Goal: Information Seeking & Learning: Learn about a topic

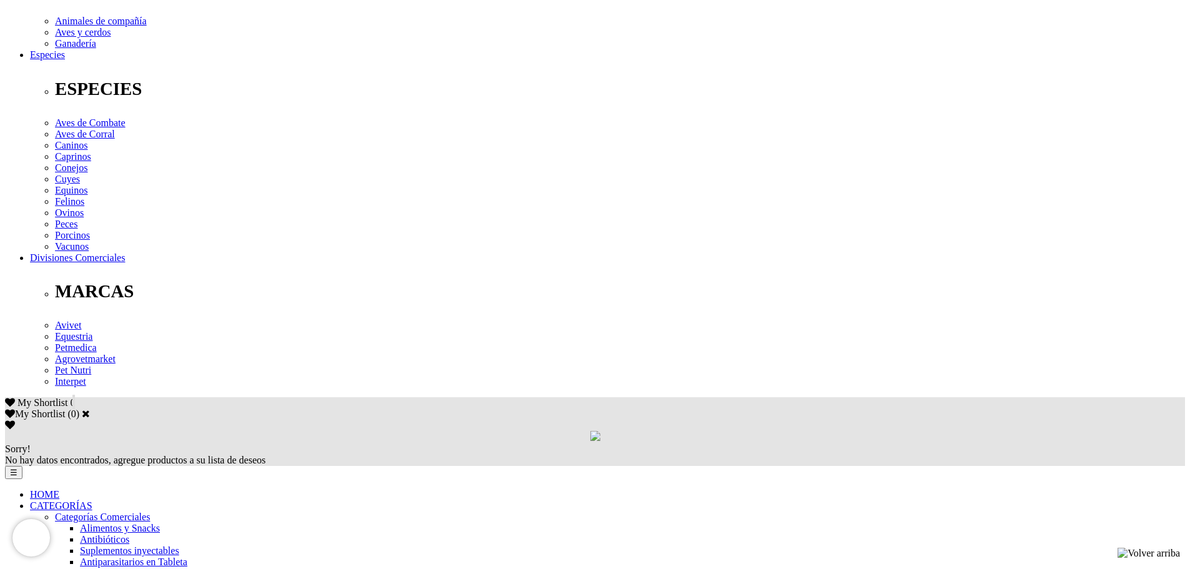
scroll to position [437, 0]
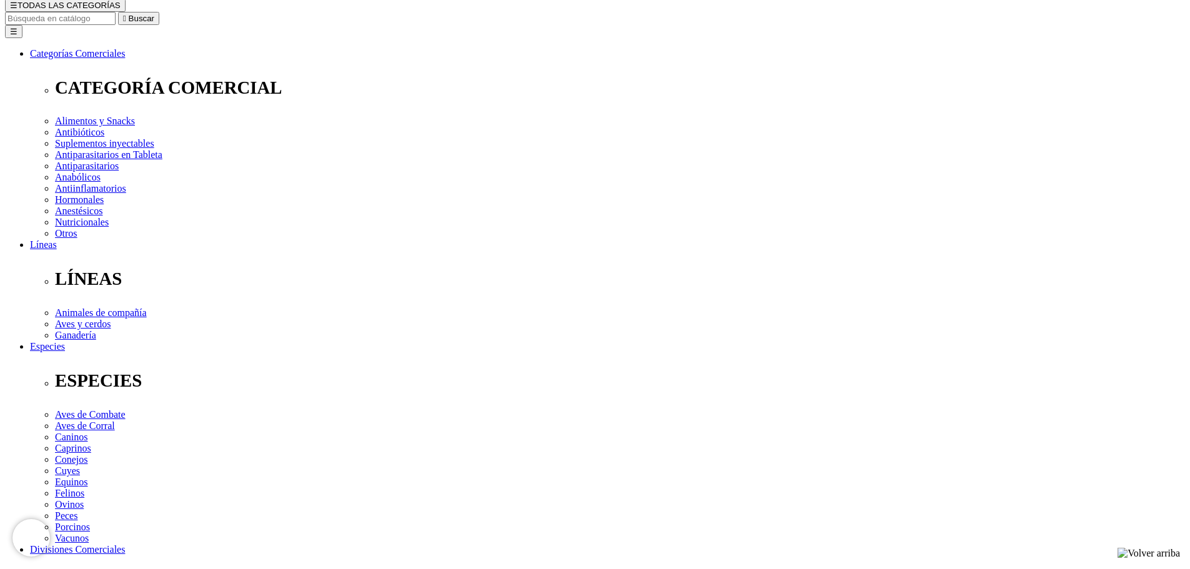
scroll to position [0, 0]
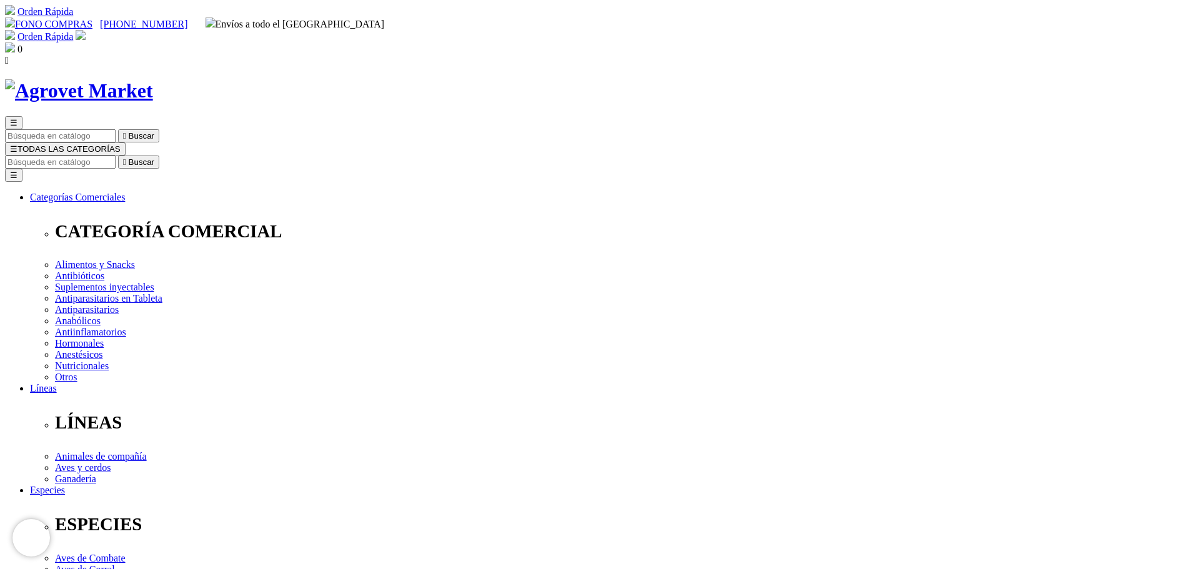
click at [153, 79] on img at bounding box center [79, 90] width 148 height 23
click at [17, 144] on span "☰" at bounding box center [13, 148] width 7 height 9
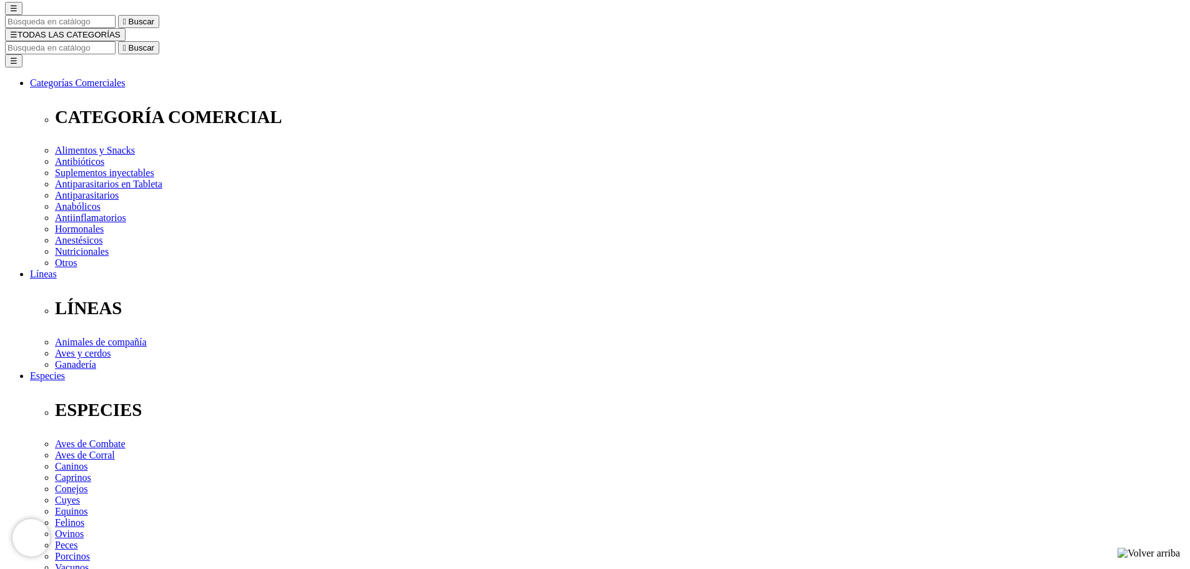
scroll to position [125, 0]
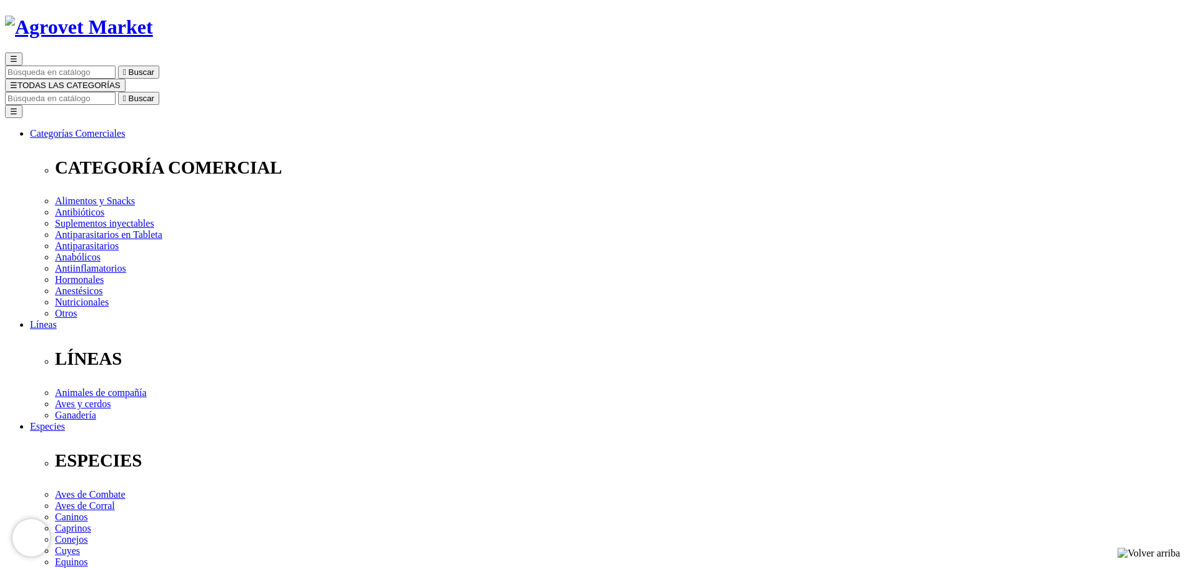
scroll to position [62, 0]
radio input "true"
select select "0"
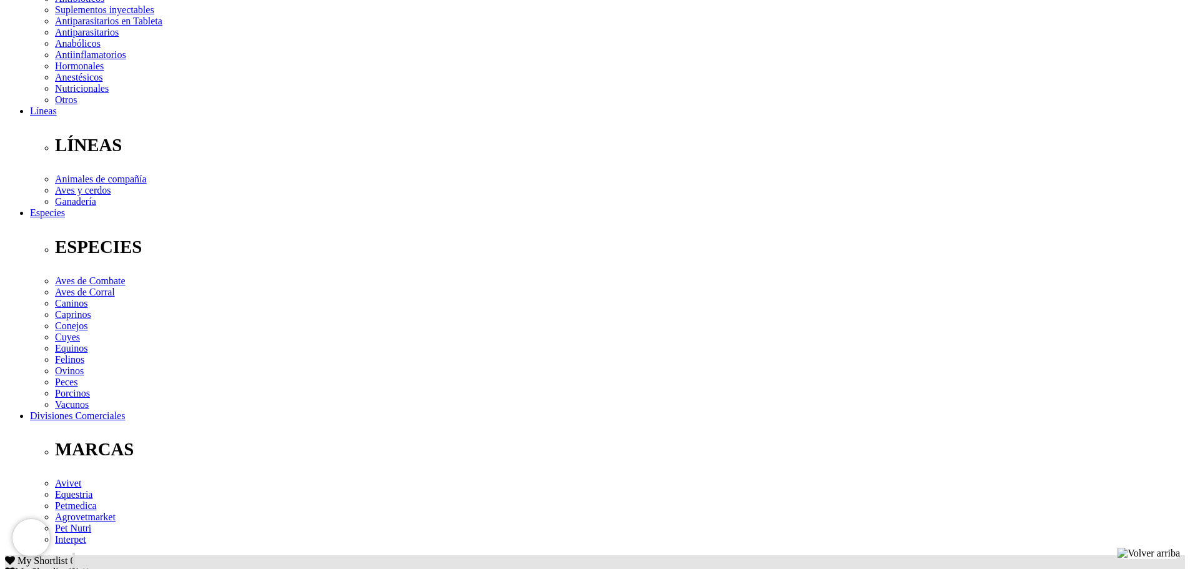
scroll to position [312, 0]
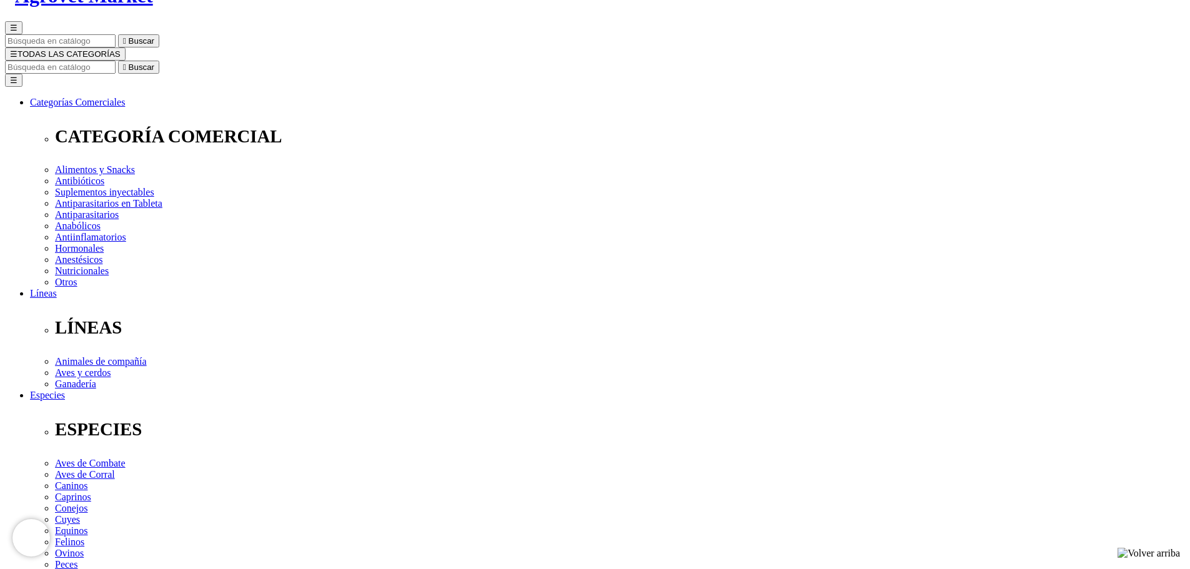
scroll to position [125, 0]
